Goal: Task Accomplishment & Management: Complete application form

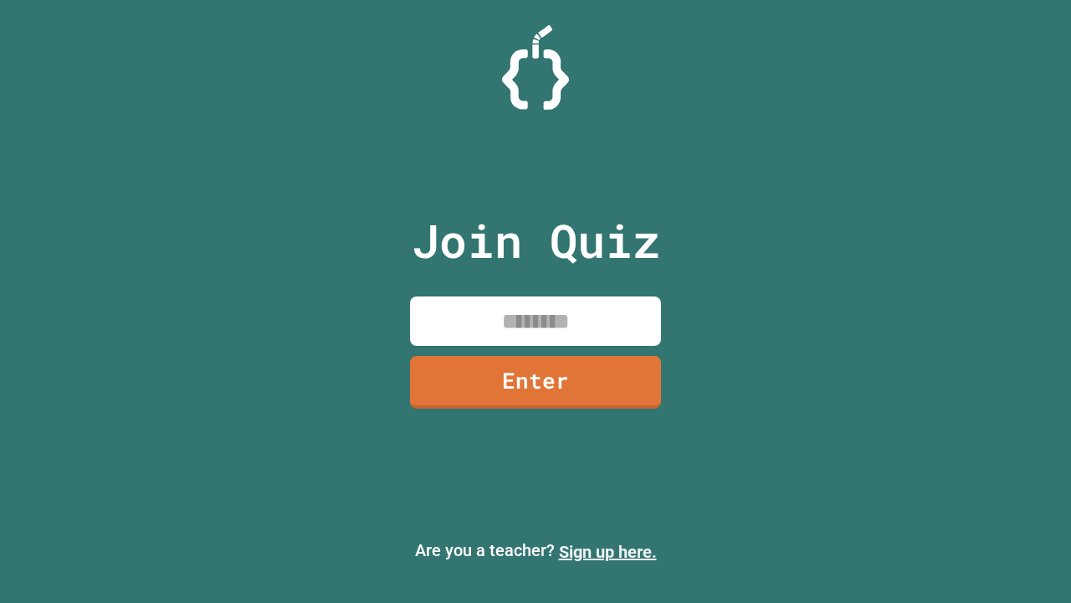
click at [608, 552] on link "Sign up here." at bounding box center [608, 552] width 98 height 20
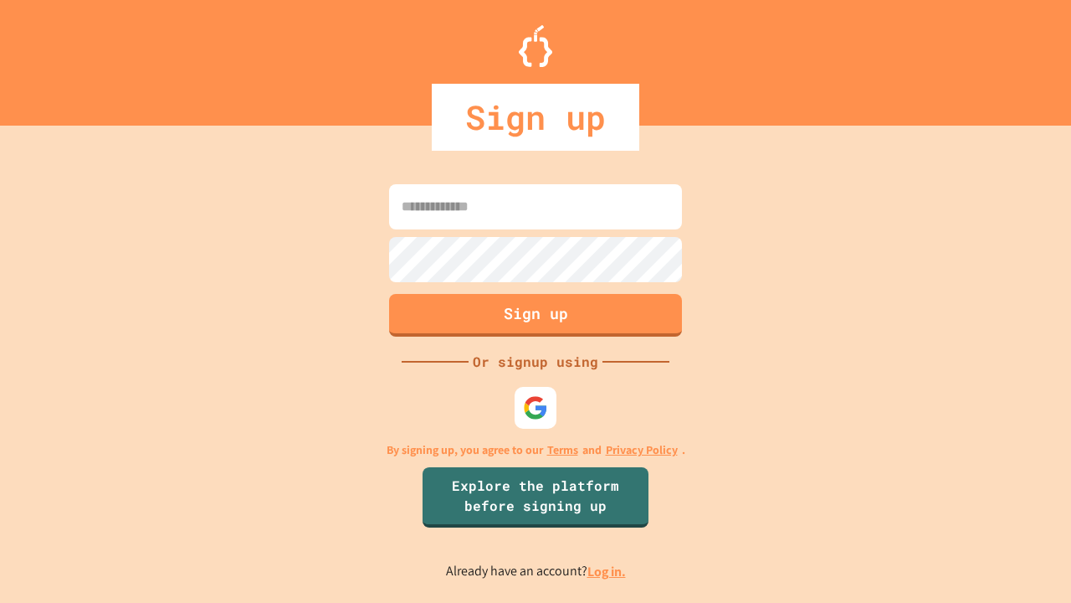
click at [608, 571] on link "Log in." at bounding box center [607, 572] width 39 height 18
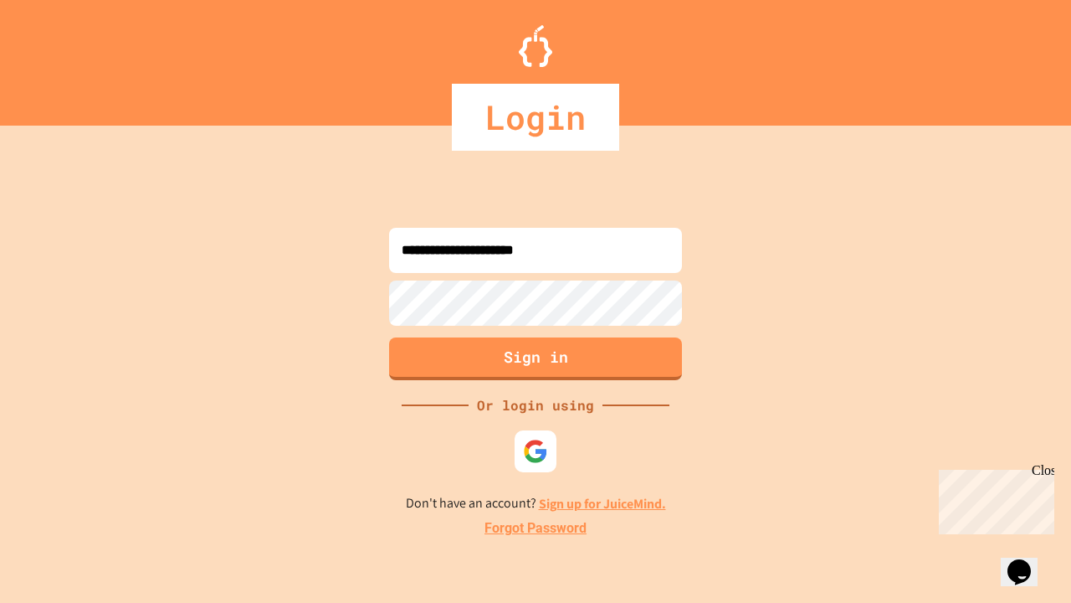
type input "**********"
